Goal: Task Accomplishment & Management: Use online tool/utility

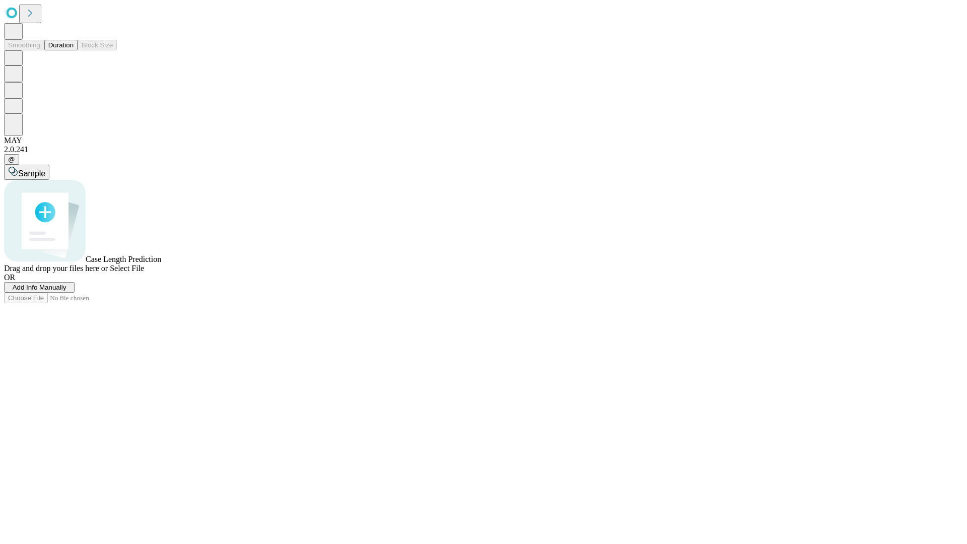
click at [74, 50] on button "Duration" at bounding box center [60, 45] width 33 height 11
click at [66, 291] on span "Add Info Manually" at bounding box center [40, 287] width 54 height 8
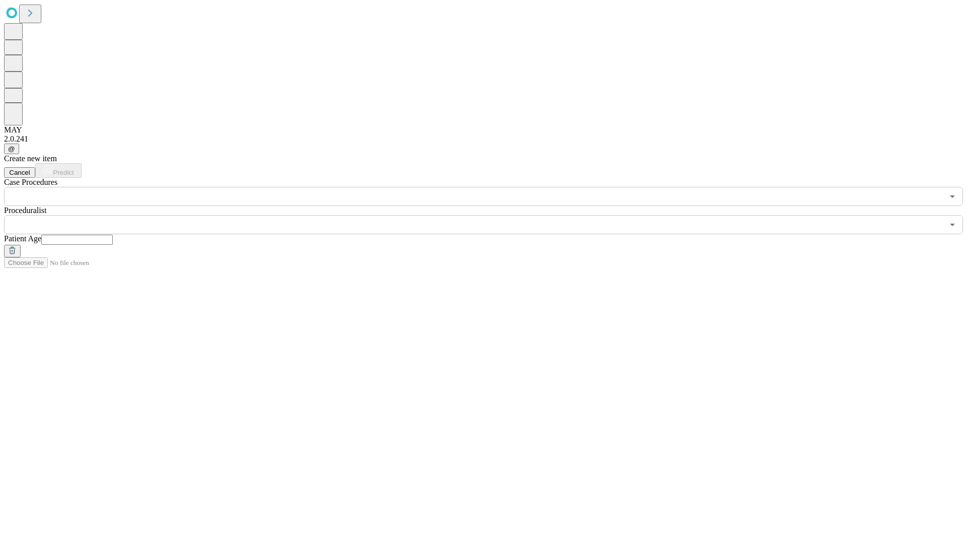
click at [113, 235] on input "text" at bounding box center [76, 240] width 71 height 10
type input "**"
